Goal: Transaction & Acquisition: Download file/media

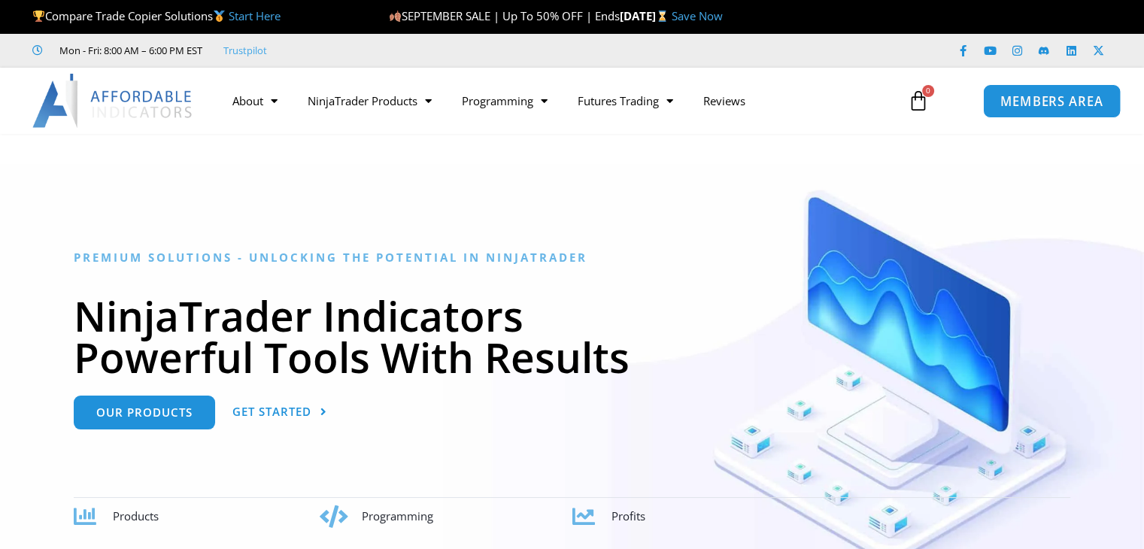
click at [1032, 111] on link "MEMBERS AREA" at bounding box center [1051, 100] width 138 height 34
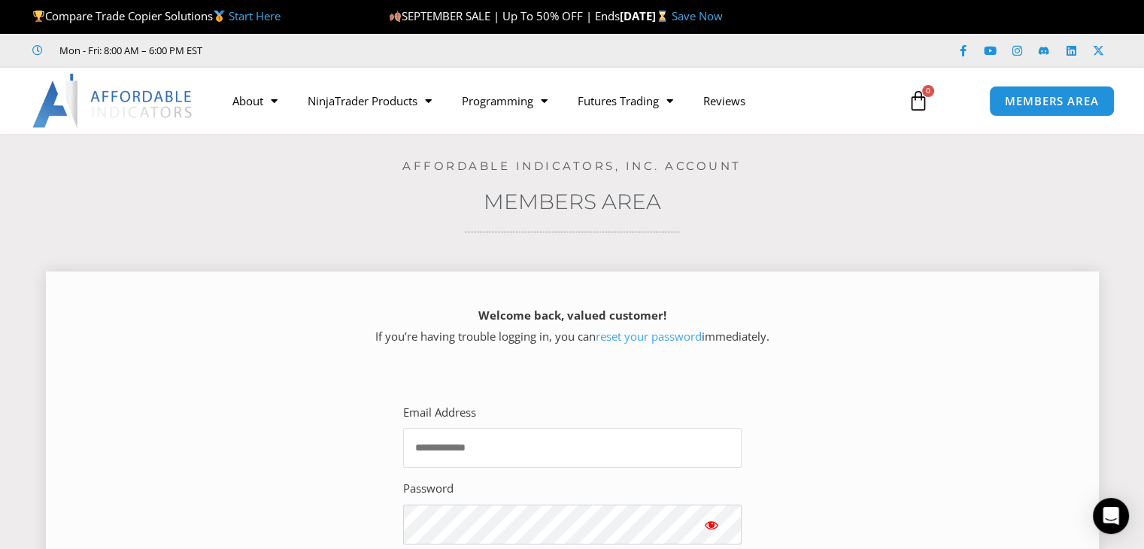
click at [545, 445] on input "Email Address" at bounding box center [572, 448] width 339 height 40
type input "**********"
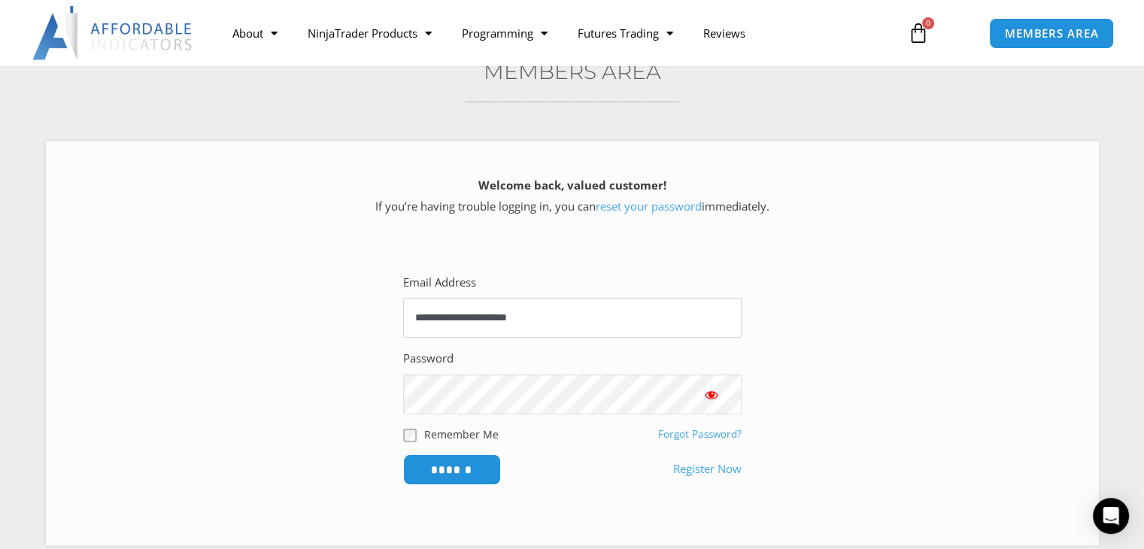
scroll to position [132, 0]
click at [466, 469] on input "******" at bounding box center [451, 467] width 103 height 32
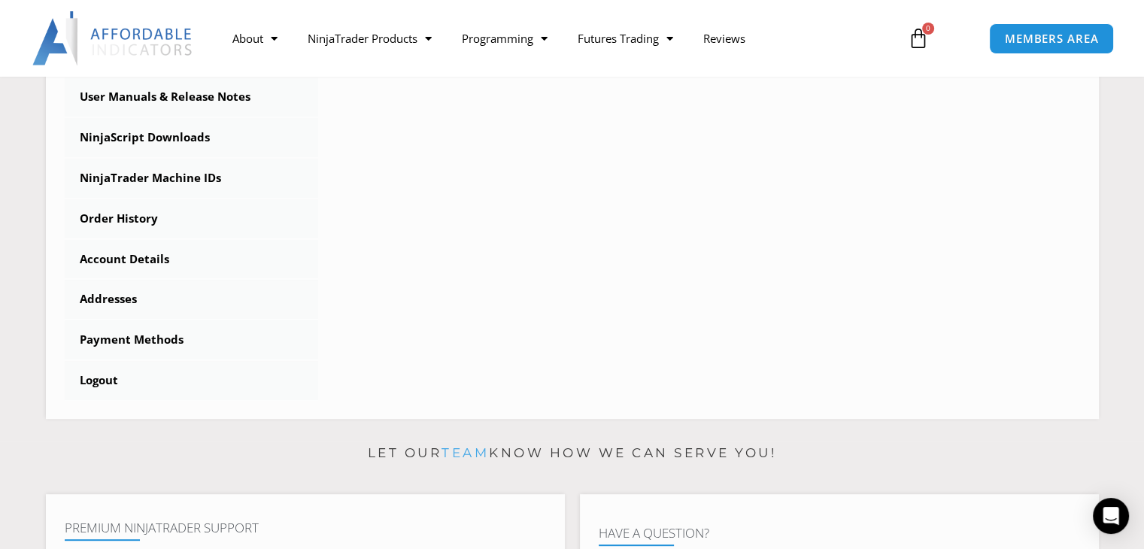
scroll to position [472, 0]
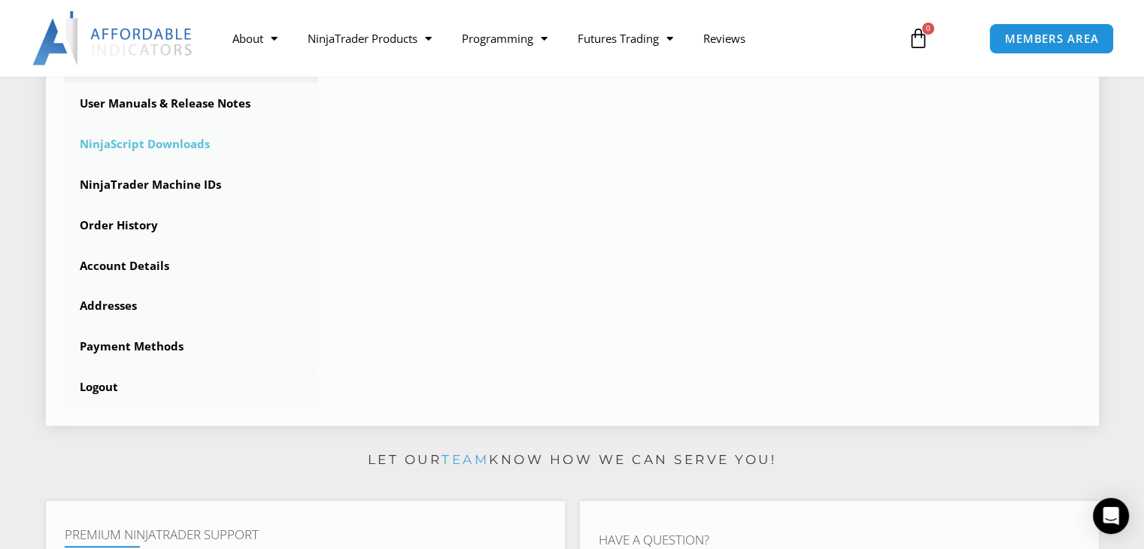
click at [160, 141] on link "NinjaScript Downloads" at bounding box center [192, 144] width 254 height 39
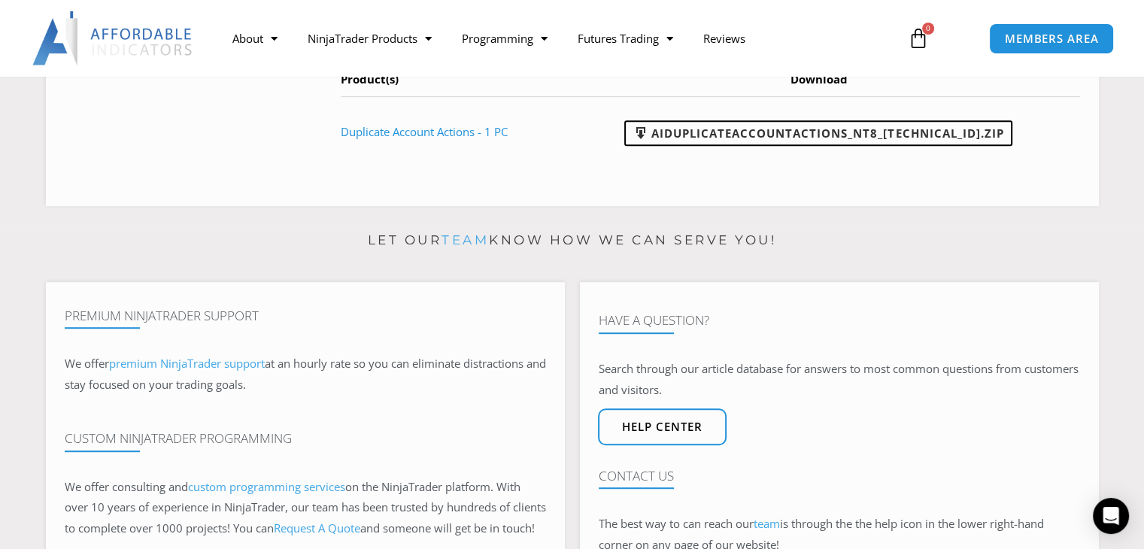
scroll to position [484, 0]
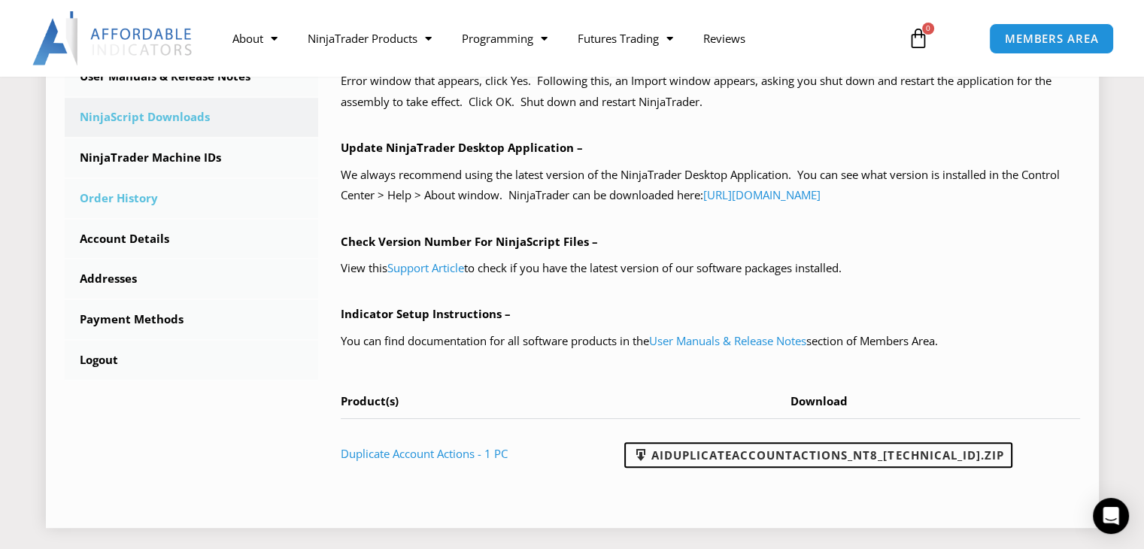
click at [115, 202] on link "Order History" at bounding box center [192, 198] width 254 height 39
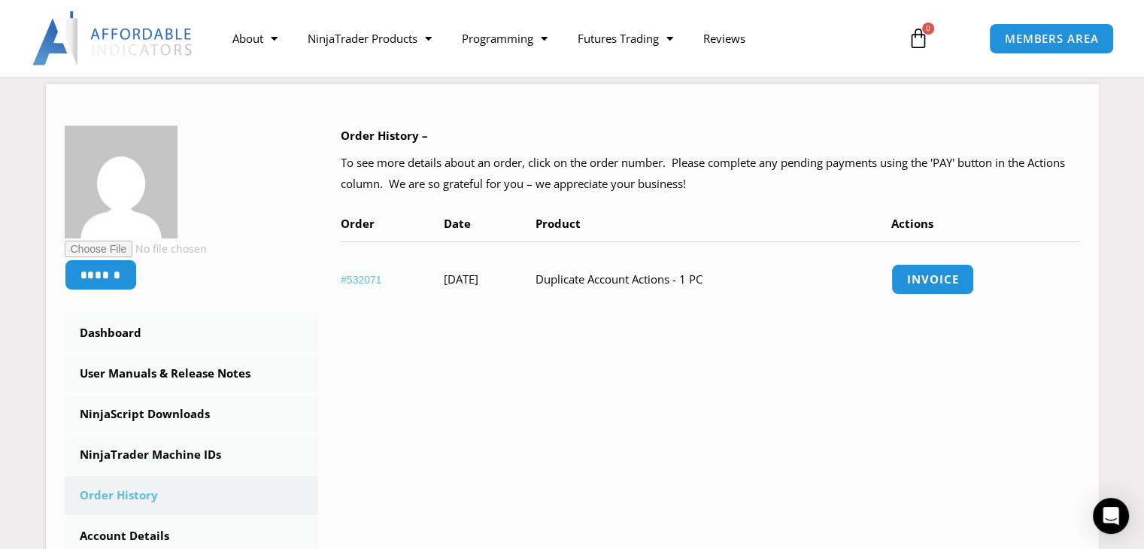
scroll to position [392, 0]
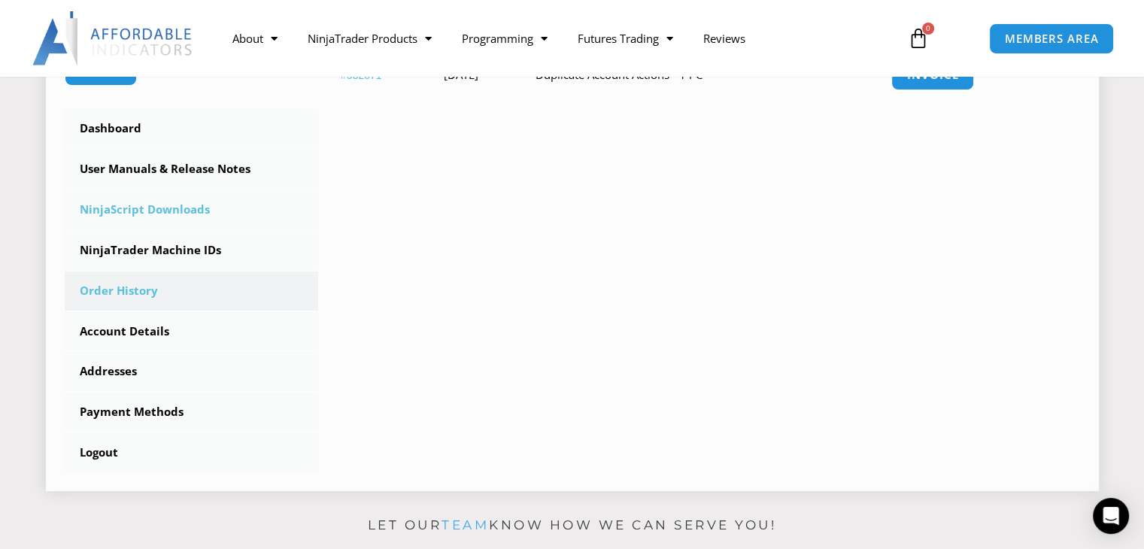
click at [151, 211] on link "NinjaScript Downloads" at bounding box center [192, 209] width 254 height 39
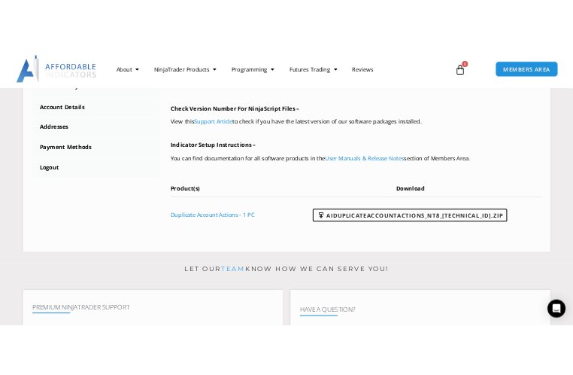
scroll to position [612, 0]
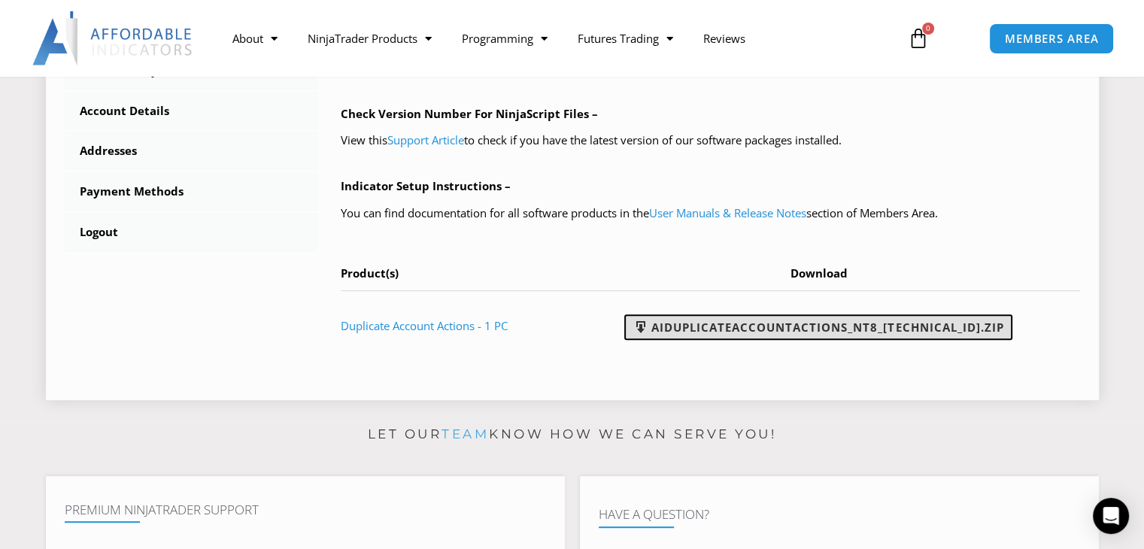
click at [797, 324] on link "AIDuplicateAccountActions_NT8_25.9.22.1.zip" at bounding box center [818, 327] width 388 height 26
